Goal: Task Accomplishment & Management: Complete application form

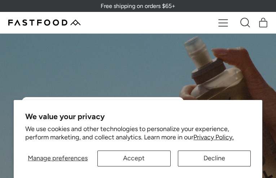
type input "*********"
type input "**********"
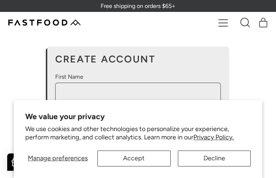
type input "**********"
